Goal: Transaction & Acquisition: Obtain resource

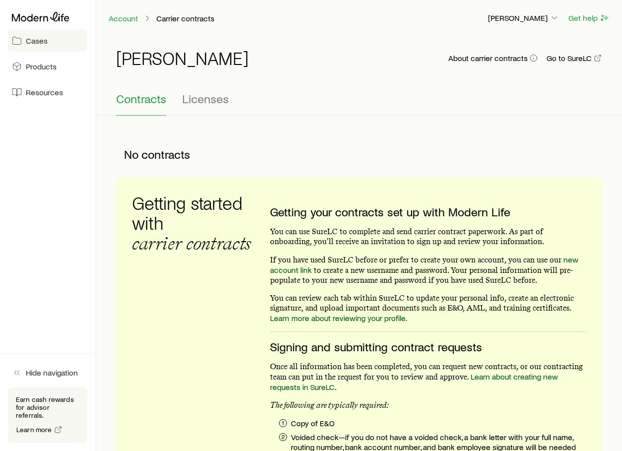
click at [36, 41] on span "Cases" at bounding box center [37, 41] width 22 height 10
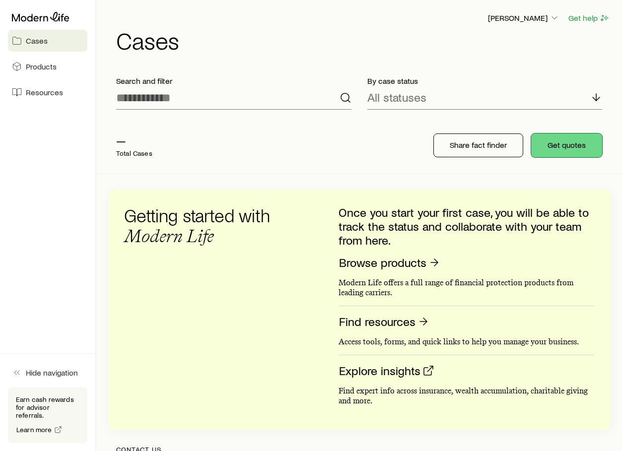
click at [567, 147] on button "Get quotes" at bounding box center [566, 145] width 71 height 24
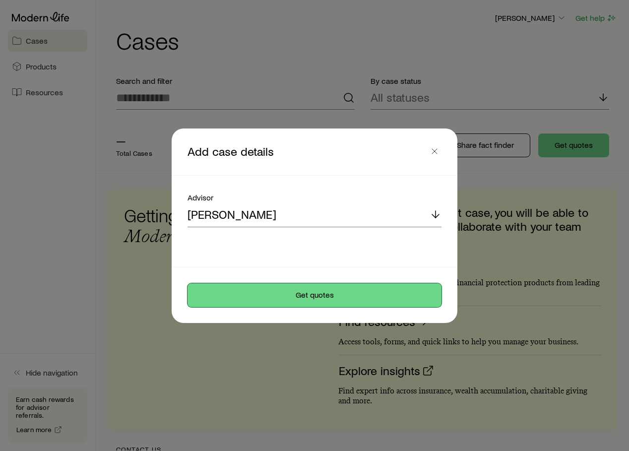
click at [310, 296] on button "Get quotes" at bounding box center [315, 295] width 254 height 24
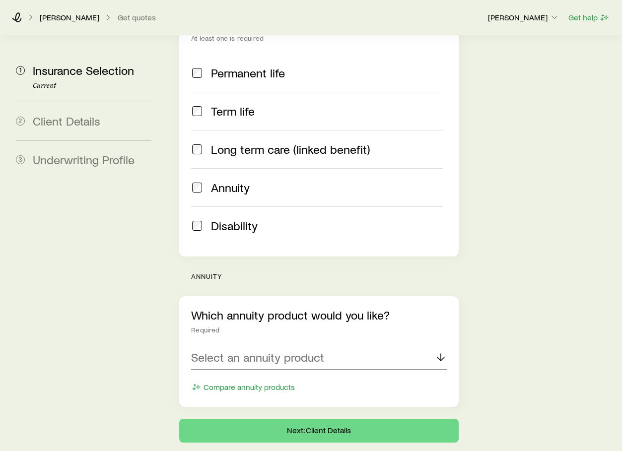
scroll to position [197, 0]
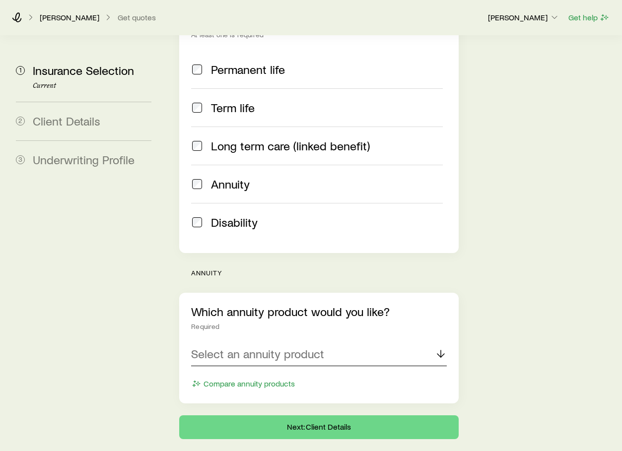
click at [276, 347] on p "Select an annuity product" at bounding box center [257, 354] width 133 height 14
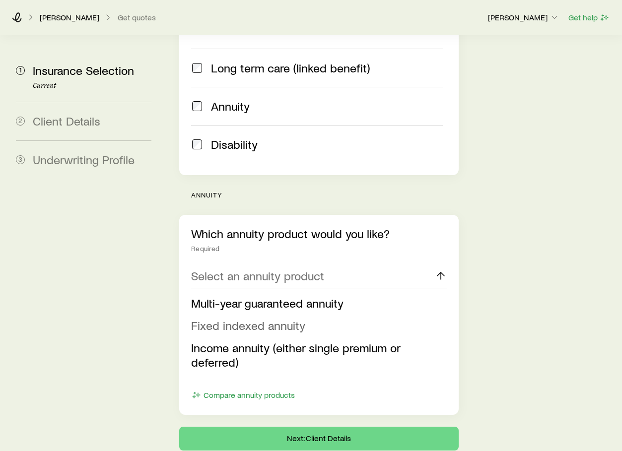
scroll to position [287, 0]
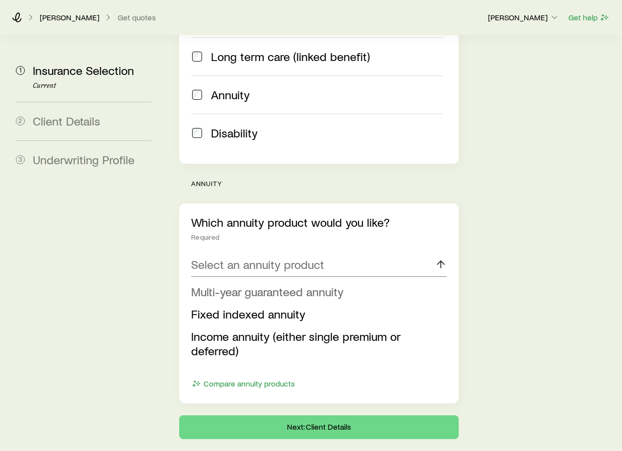
click at [292, 284] on span "Multi-year guaranteed annuity" at bounding box center [267, 291] width 152 height 14
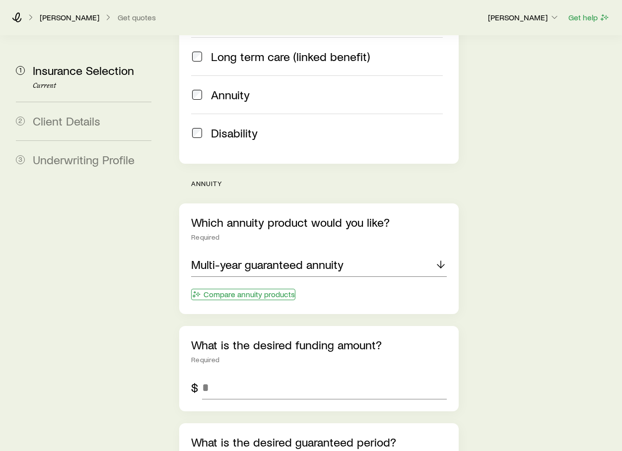
click at [280, 289] on button "Compare annuity products" at bounding box center [243, 294] width 104 height 11
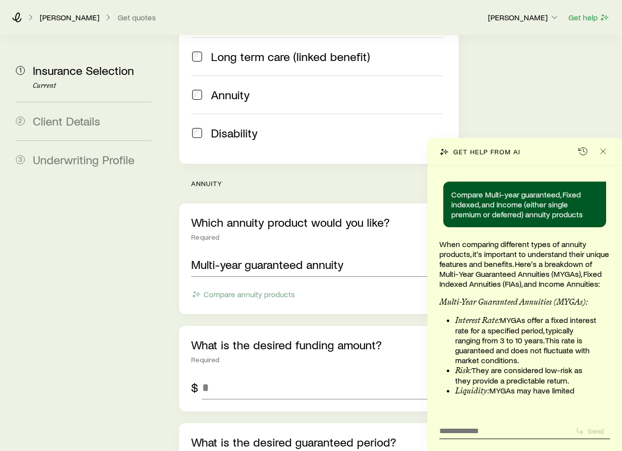
drag, startPoint x: 363, startPoint y: 295, endPoint x: 569, endPoint y: 262, distance: 208.9
click at [569, 262] on p "When comparing different types of annuity products, it's important to understan…" at bounding box center [524, 264] width 171 height 50
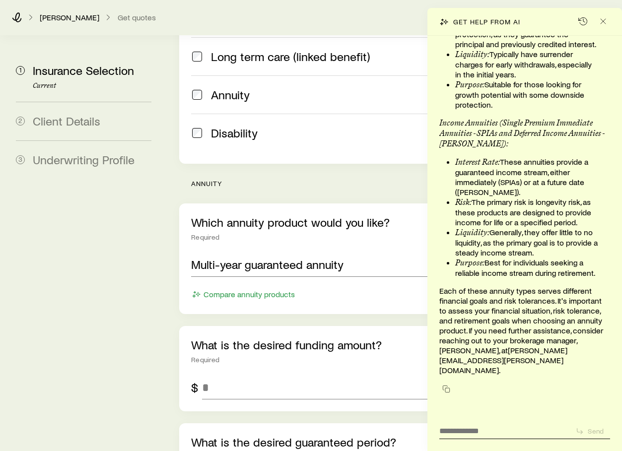
scroll to position [403, 0]
